Goal: Download file/media

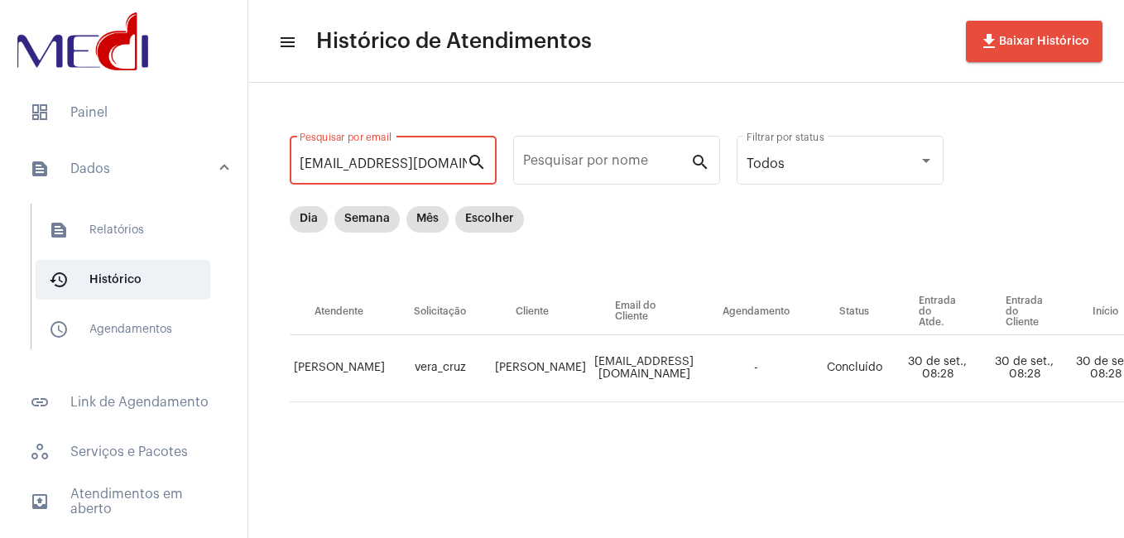
click at [424, 161] on input "[EMAIL_ADDRESS][DOMAIN_NAME]" at bounding box center [383, 163] width 167 height 15
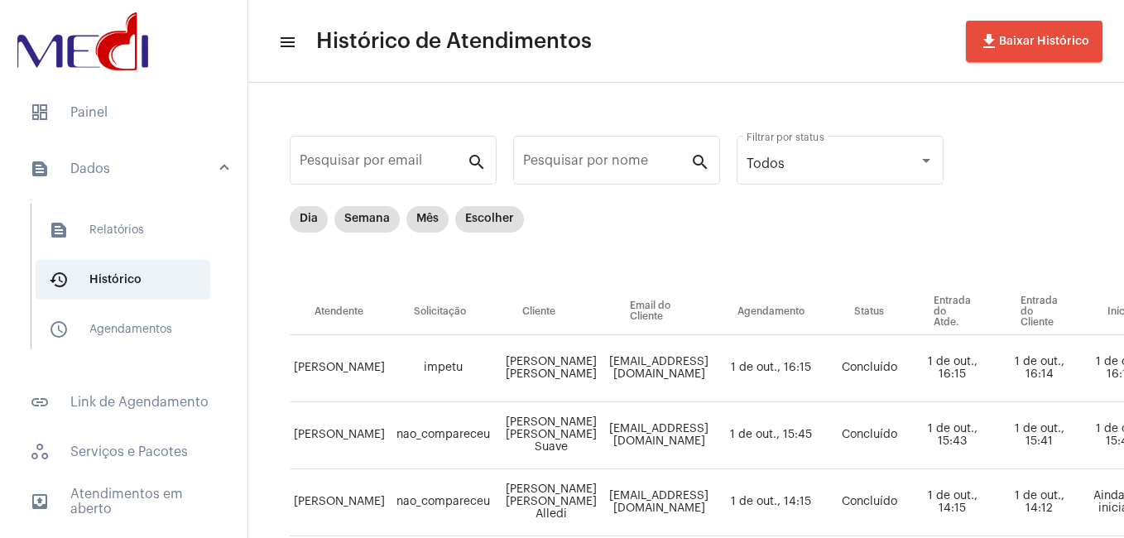
click at [432, 171] on div "Pesquisar por email" at bounding box center [383, 158] width 167 height 52
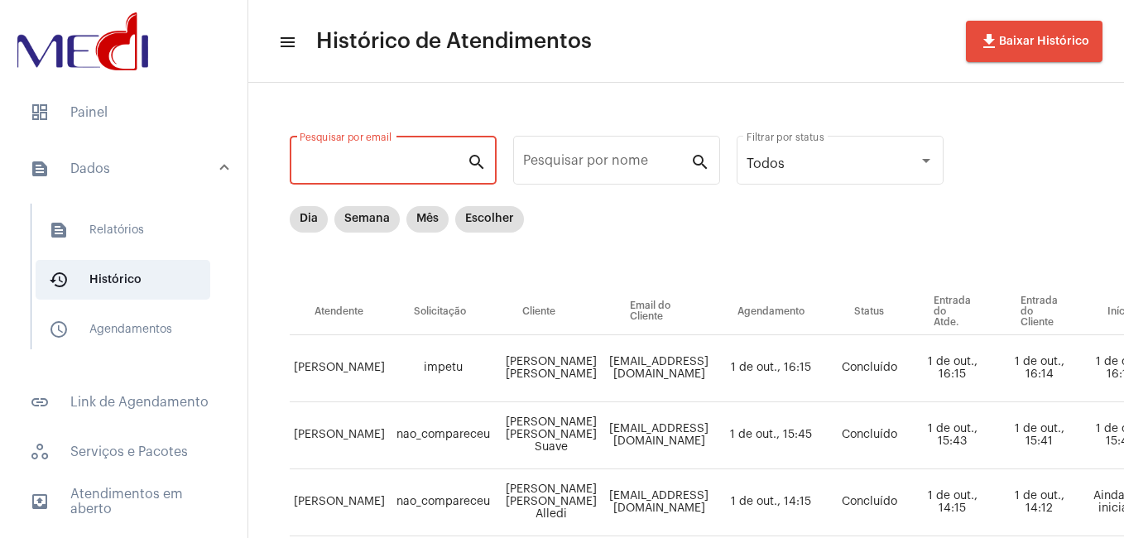
paste input "[EMAIL_ADDRESS][DOMAIN_NAME]"
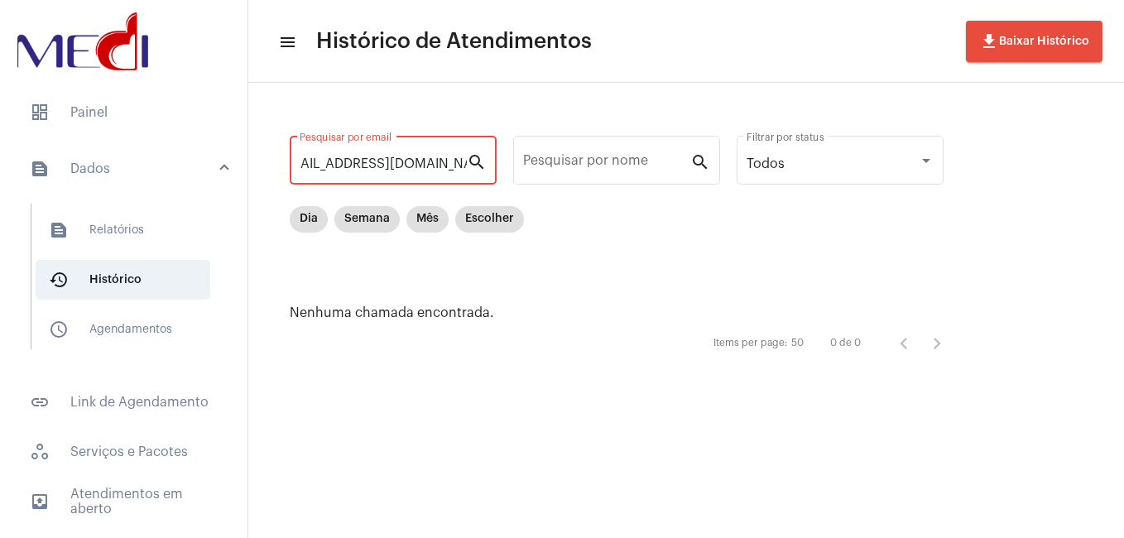
type input "[EMAIL_ADDRESS][DOMAIN_NAME]"
click at [432, 171] on div "[EMAIL_ADDRESS][DOMAIN_NAME] Pesquisar por email" at bounding box center [383, 158] width 167 height 52
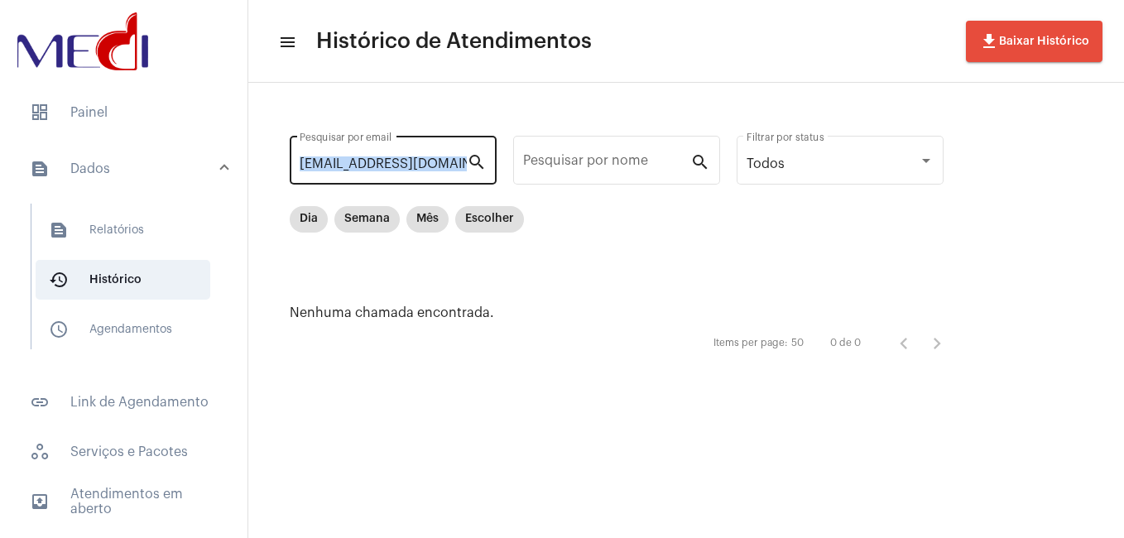
click at [432, 171] on div "[EMAIL_ADDRESS][DOMAIN_NAME] Pesquisar por email" at bounding box center [383, 158] width 167 height 52
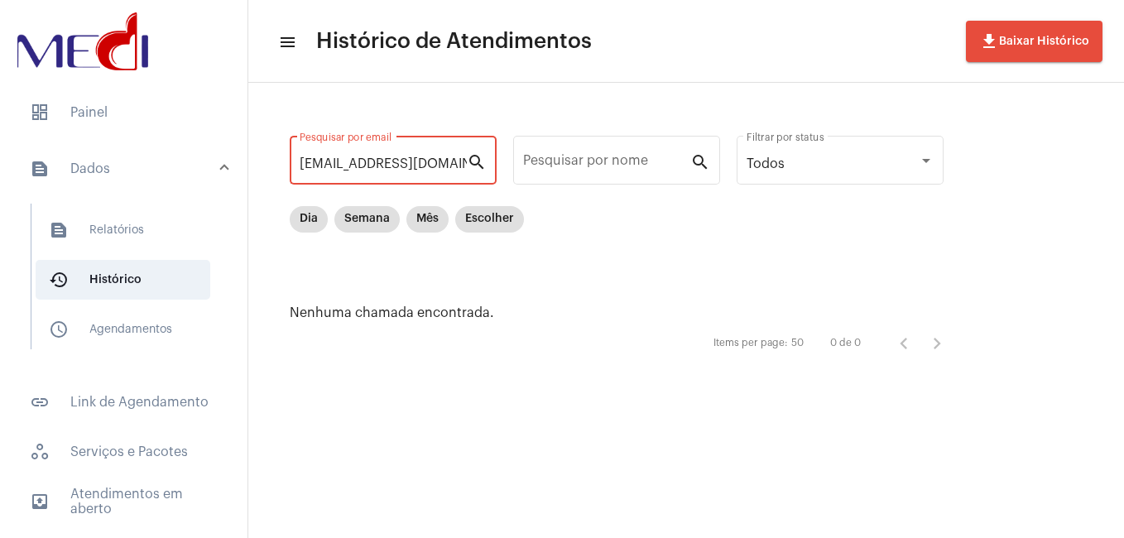
scroll to position [0, 24]
click at [411, 161] on input "[EMAIL_ADDRESS][DOMAIN_NAME]" at bounding box center [383, 163] width 167 height 15
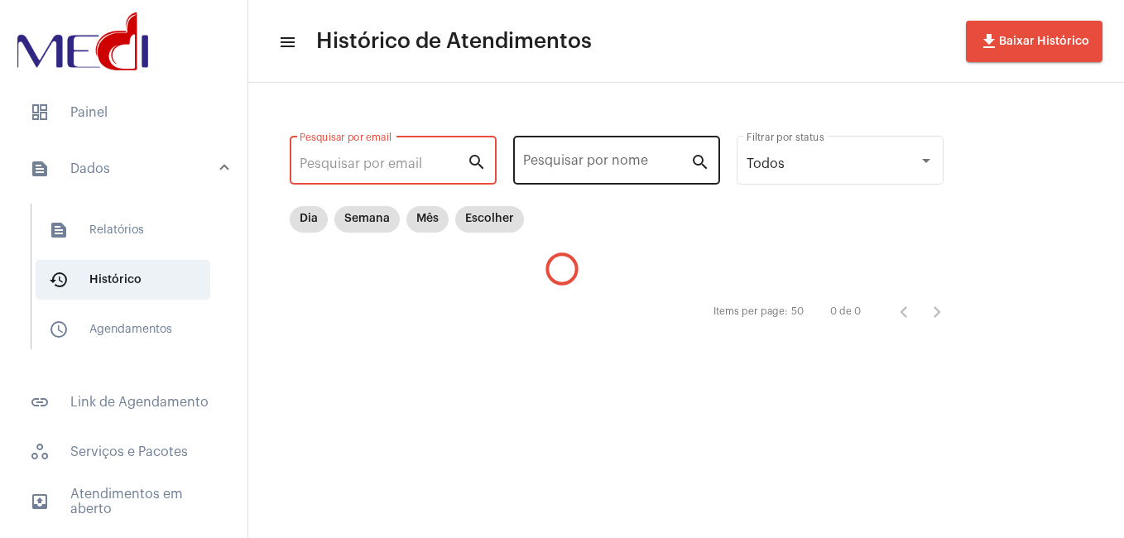
click at [555, 167] on input "Pesquisar por nome" at bounding box center [606, 163] width 167 height 15
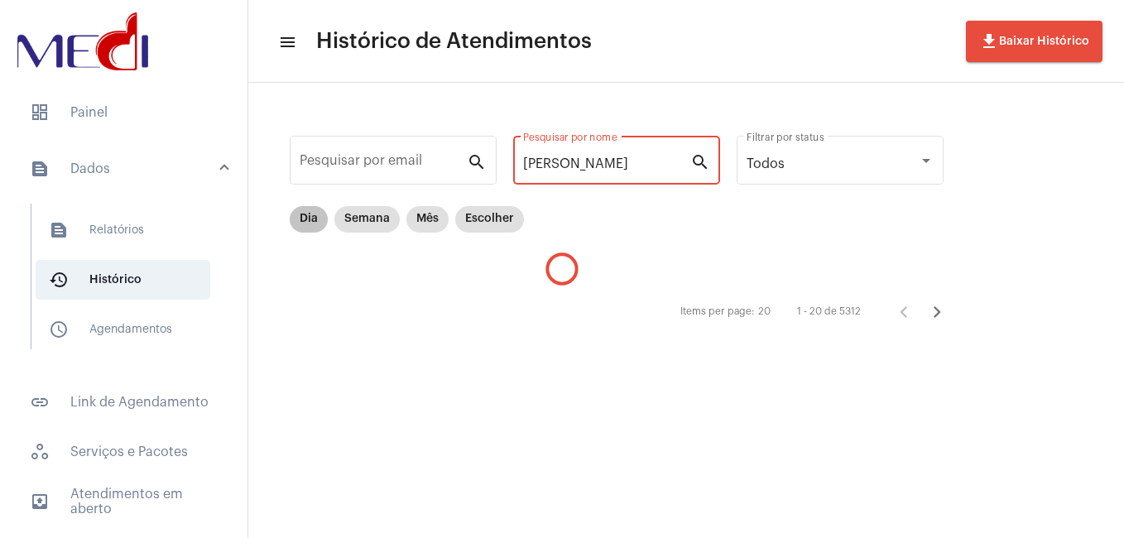
type input "[PERSON_NAME]"
click at [302, 220] on mat-chip "Dia" at bounding box center [309, 219] width 38 height 26
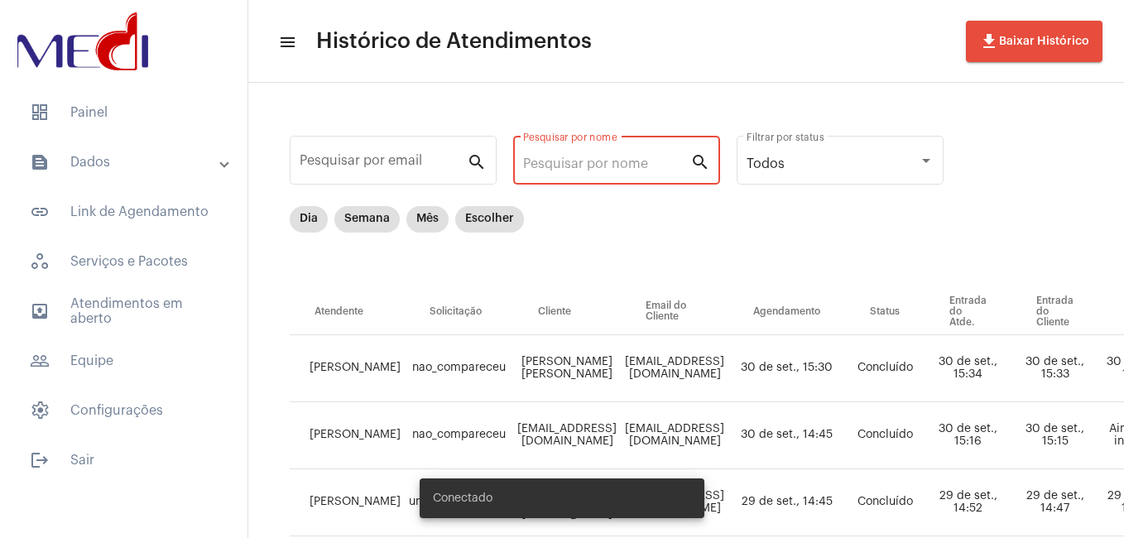
click at [581, 162] on input "Pesquisar por nome" at bounding box center [606, 163] width 167 height 15
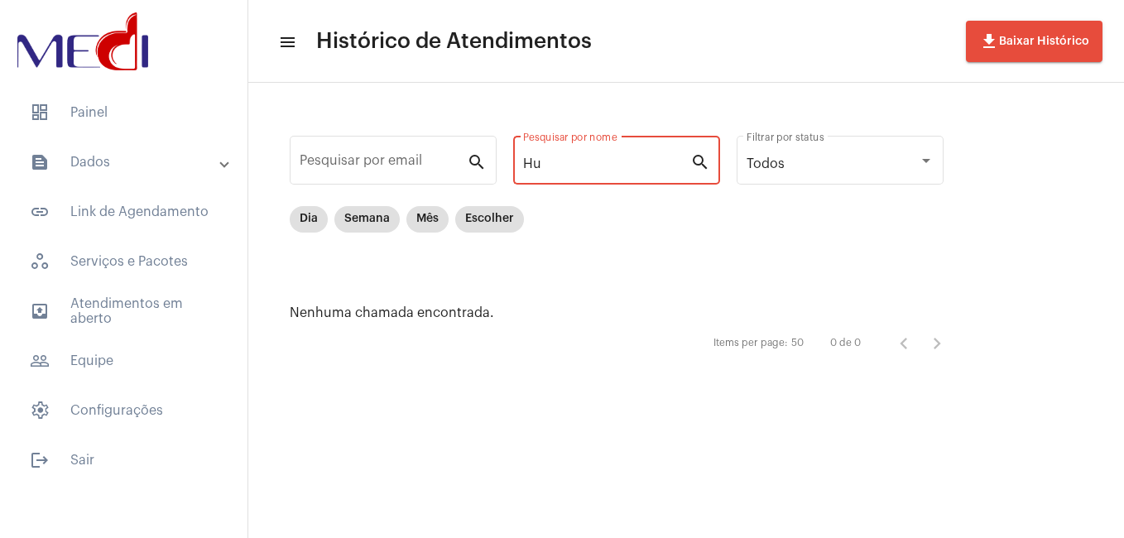
type input "H"
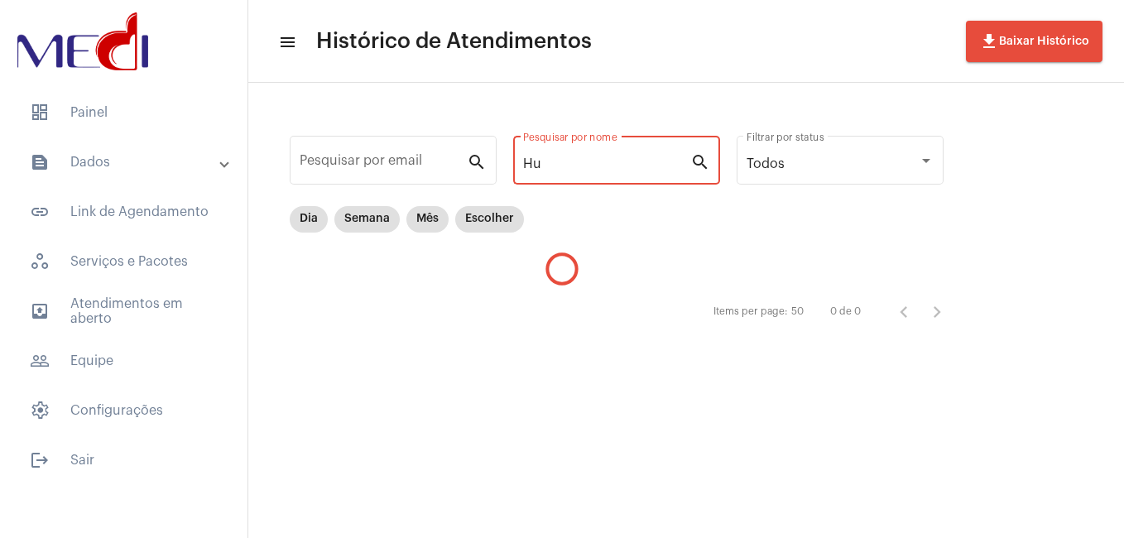
type input "H"
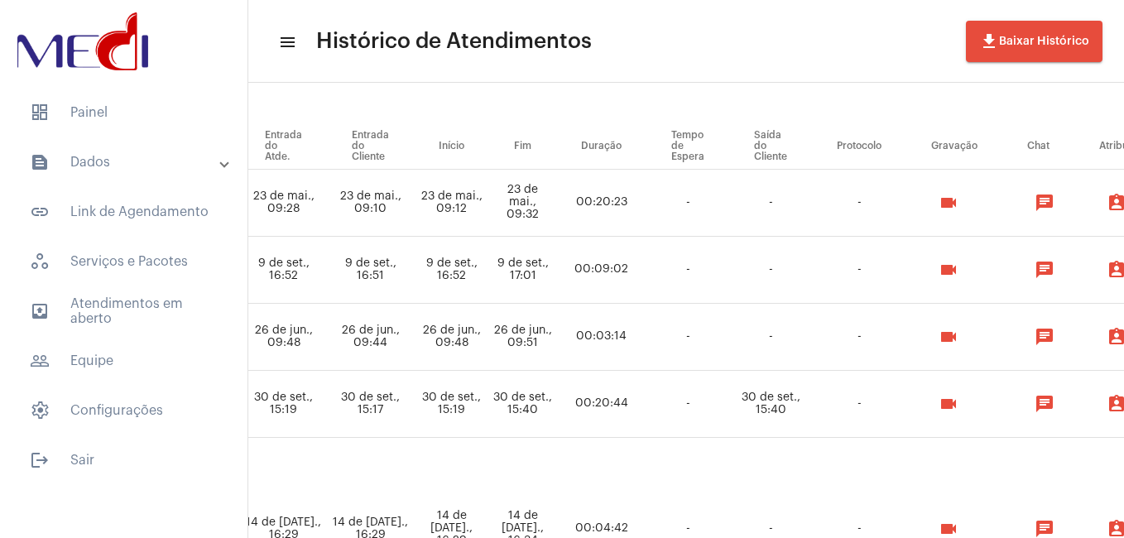
scroll to position [166, 742]
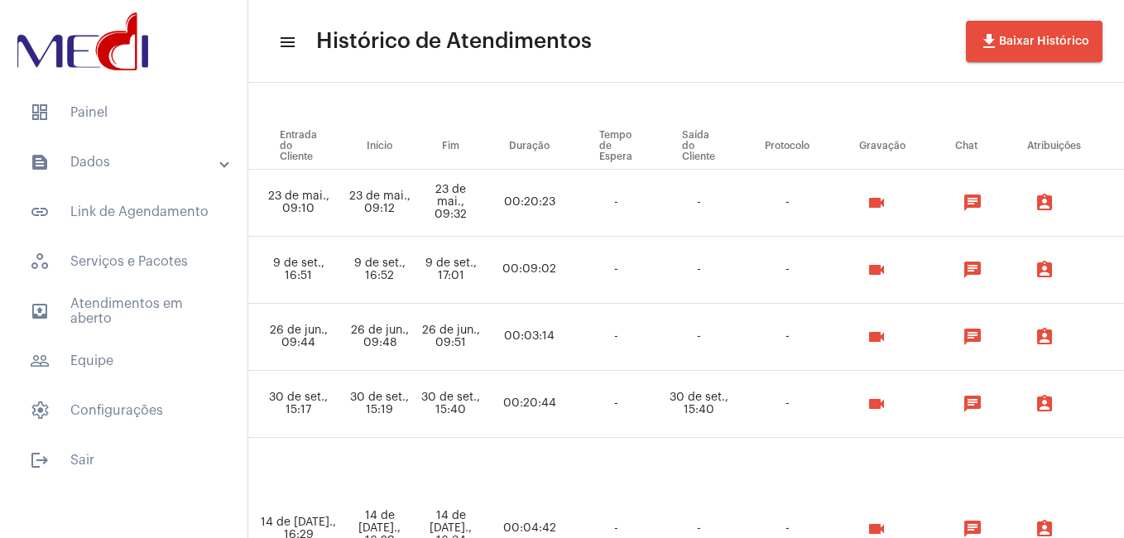
type input "hugo"
click at [886, 401] on mat-icon "videocam" at bounding box center [877, 404] width 20 height 20
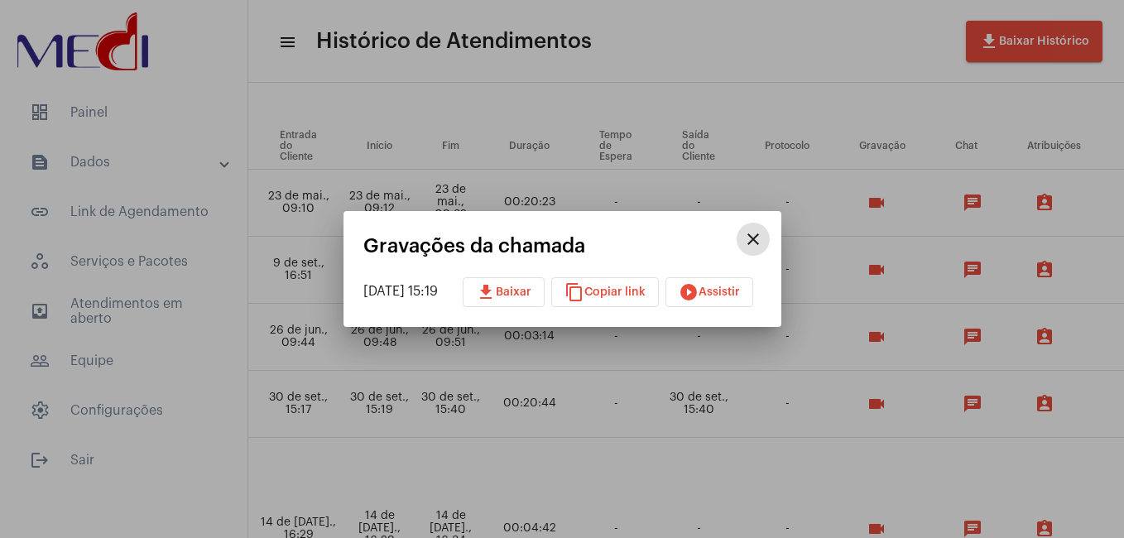
click at [514, 295] on span "download Baixar" at bounding box center [503, 292] width 55 height 12
click at [965, 478] on div at bounding box center [562, 269] width 1124 height 538
